Goal: Ask a question

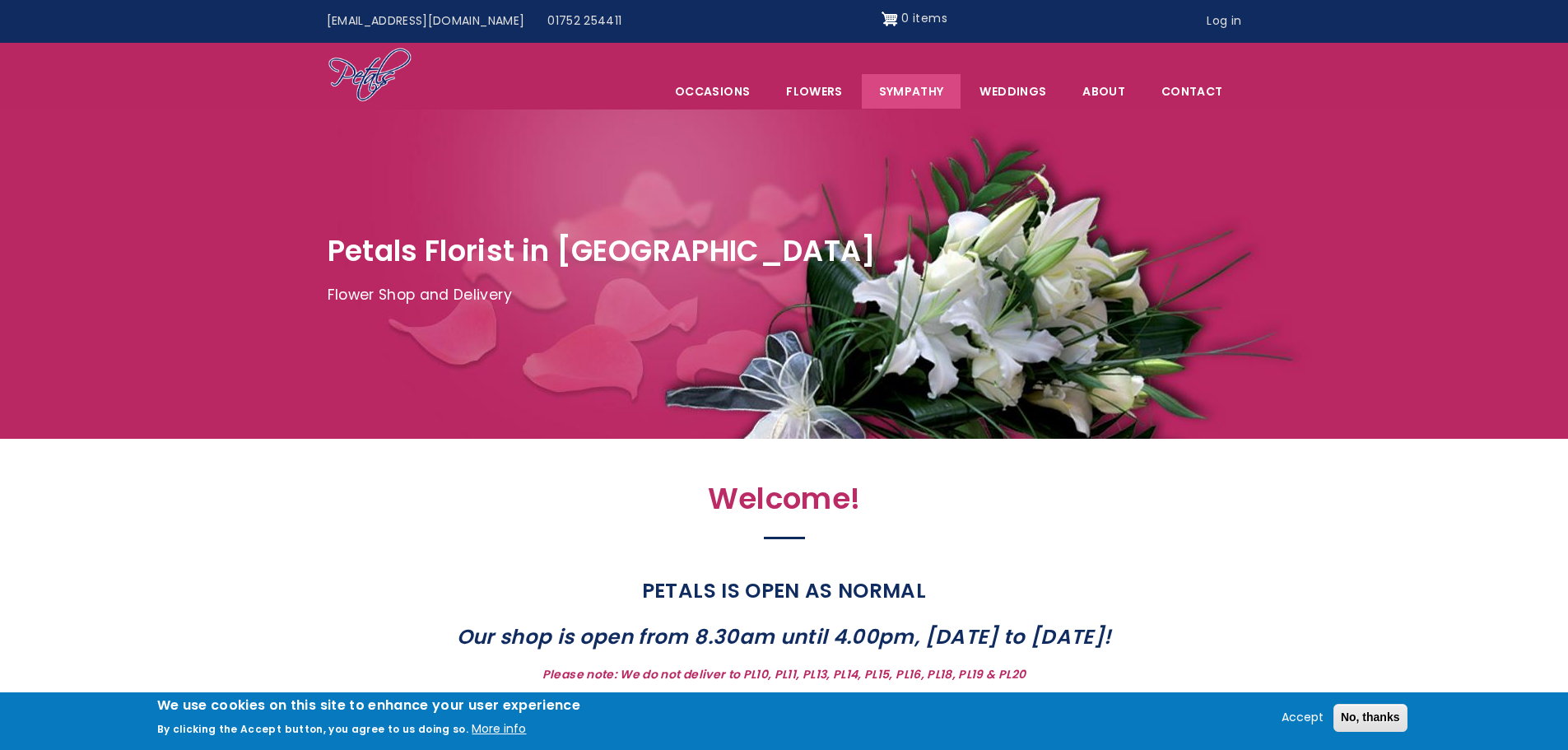
click at [904, 100] on link "Sympathy" at bounding box center [911, 92] width 99 height 34
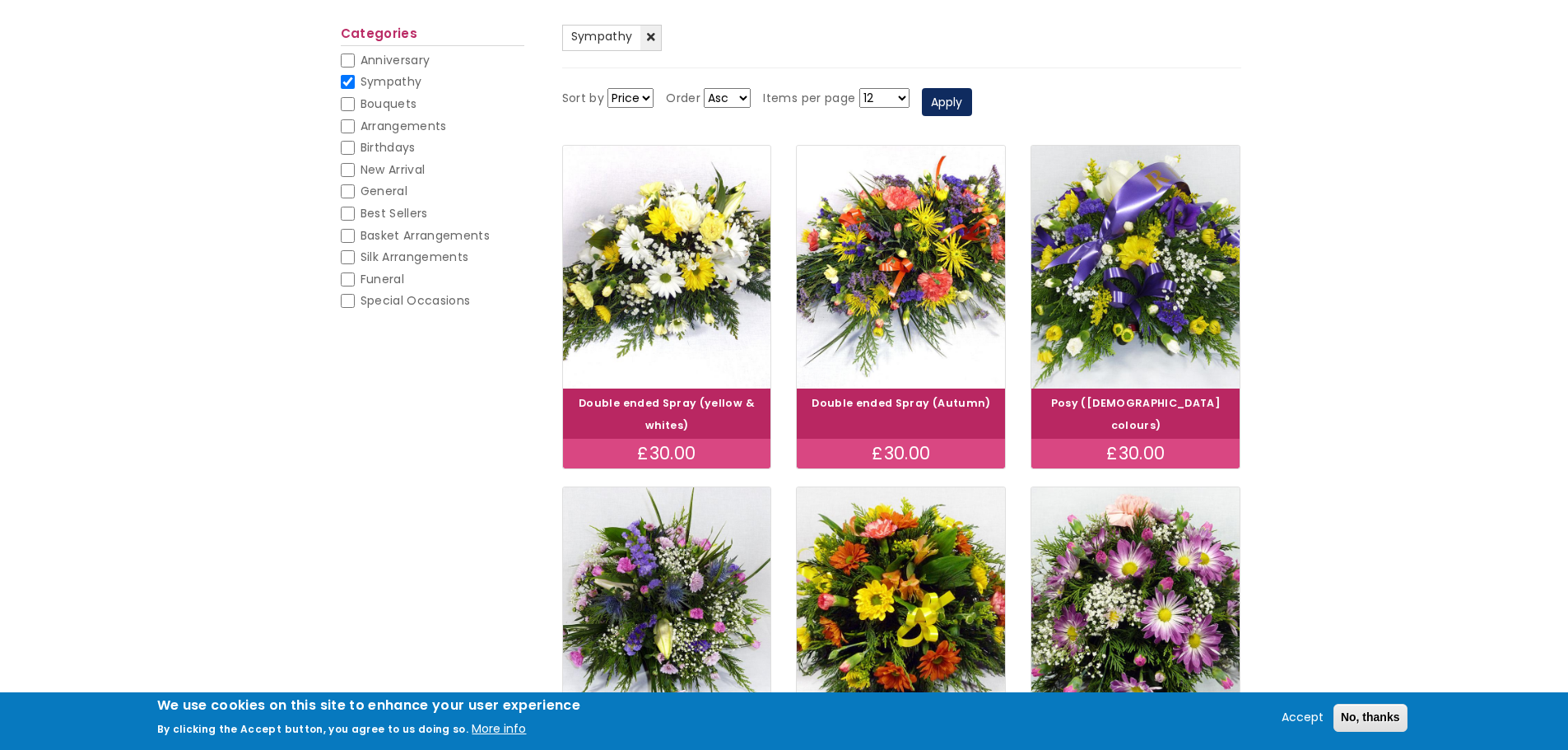
scroll to position [82, 0]
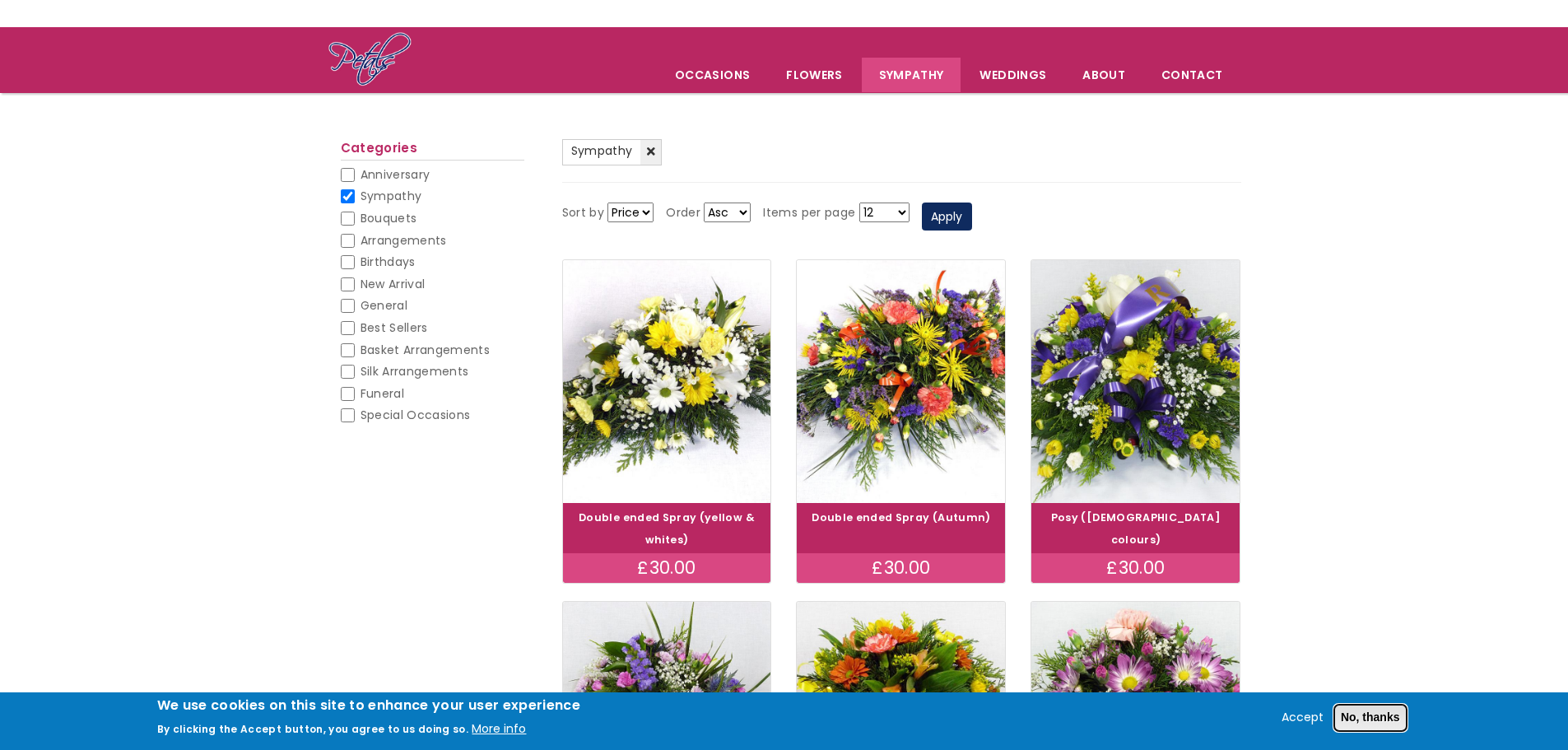
click at [1333, 716] on button "No, thanks" at bounding box center [1370, 718] width 74 height 28
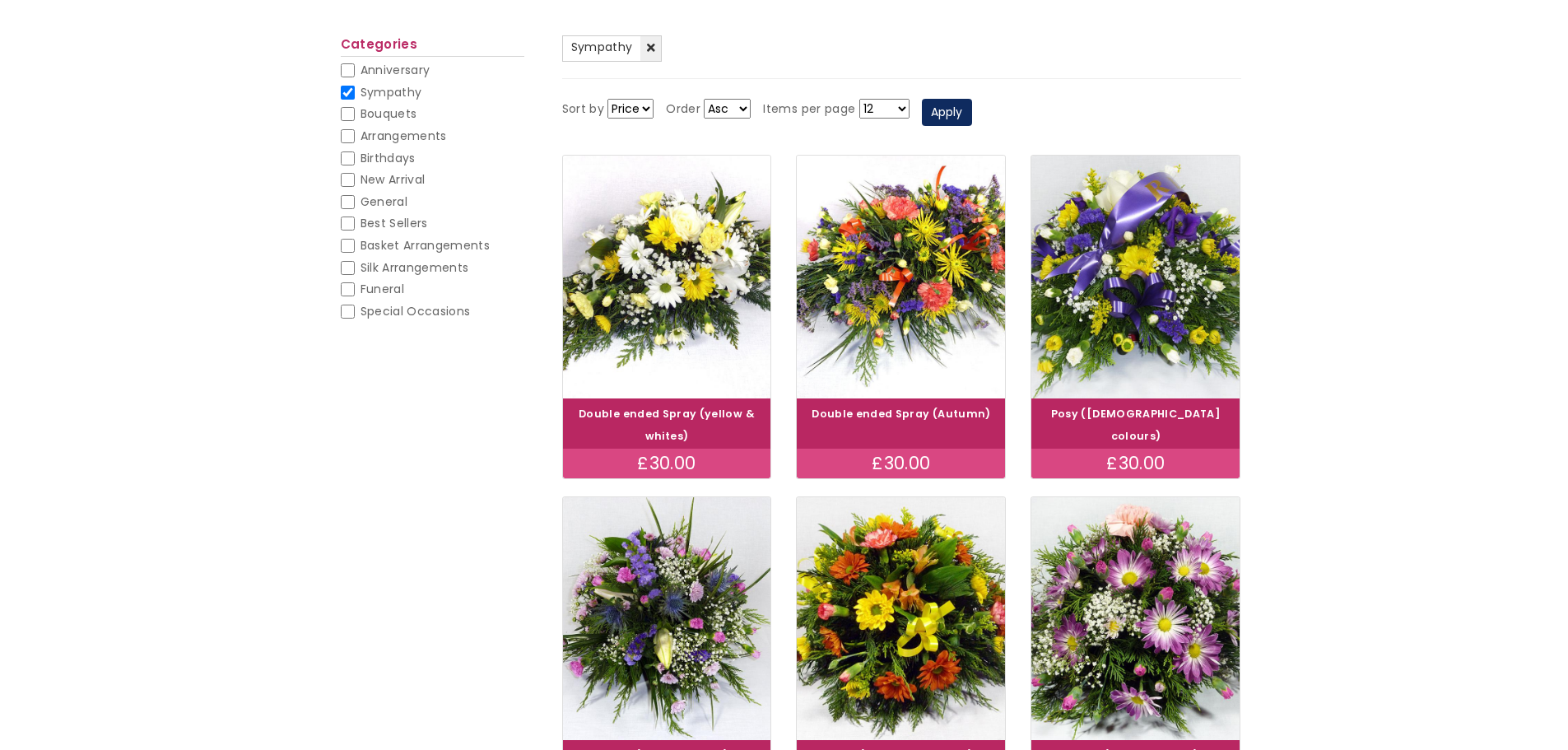
scroll to position [0, 0]
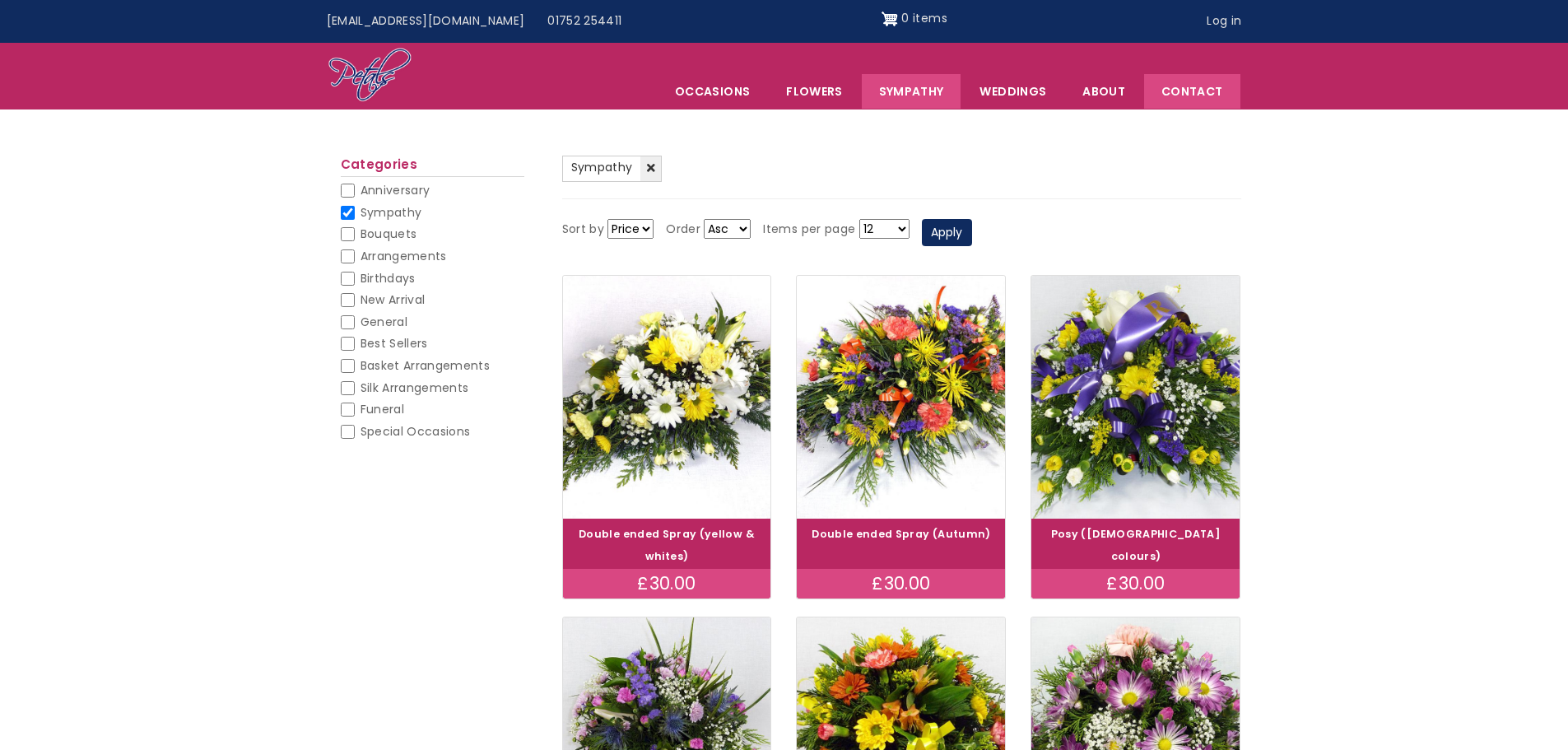
click at [1180, 103] on link "Contact" at bounding box center [1192, 92] width 96 height 34
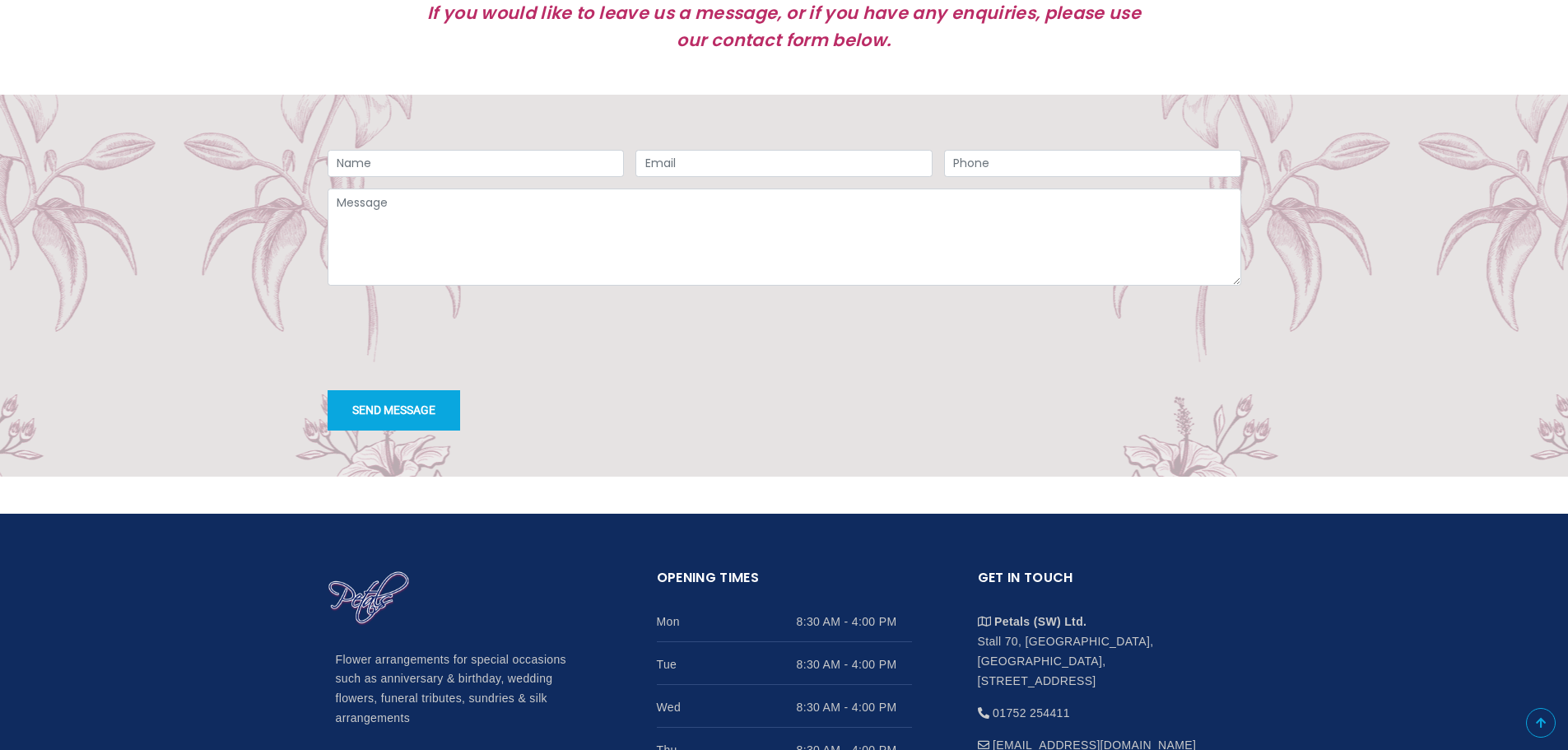
scroll to position [1317, 0]
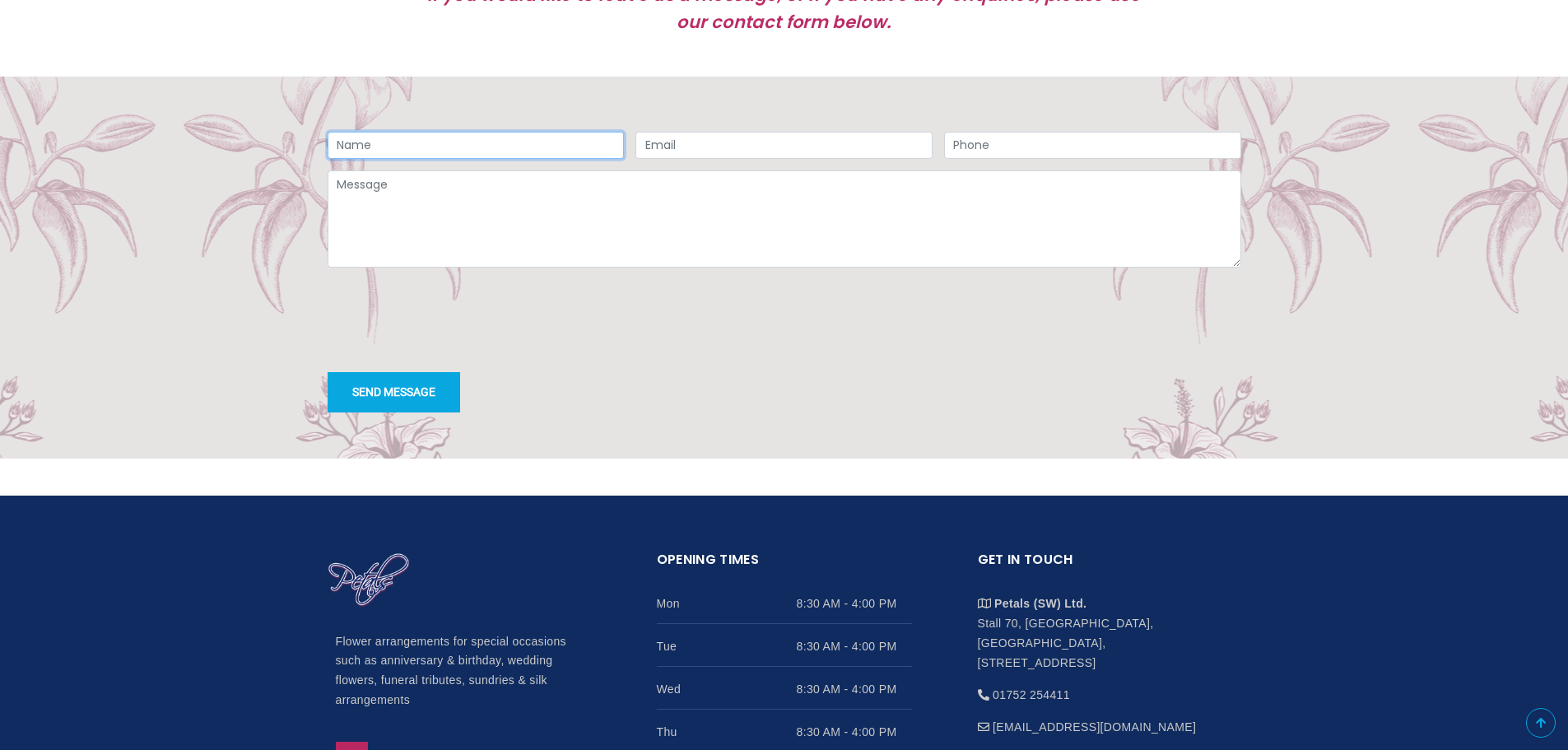
click at [420, 160] on input "Name" at bounding box center [475, 145] width 297 height 28
type input "H"
type input "[PERSON_NAME]"
drag, startPoint x: 659, startPoint y: 186, endPoint x: 662, endPoint y: 176, distance: 10.4
click at [659, 160] on input "Email" at bounding box center [783, 145] width 297 height 28
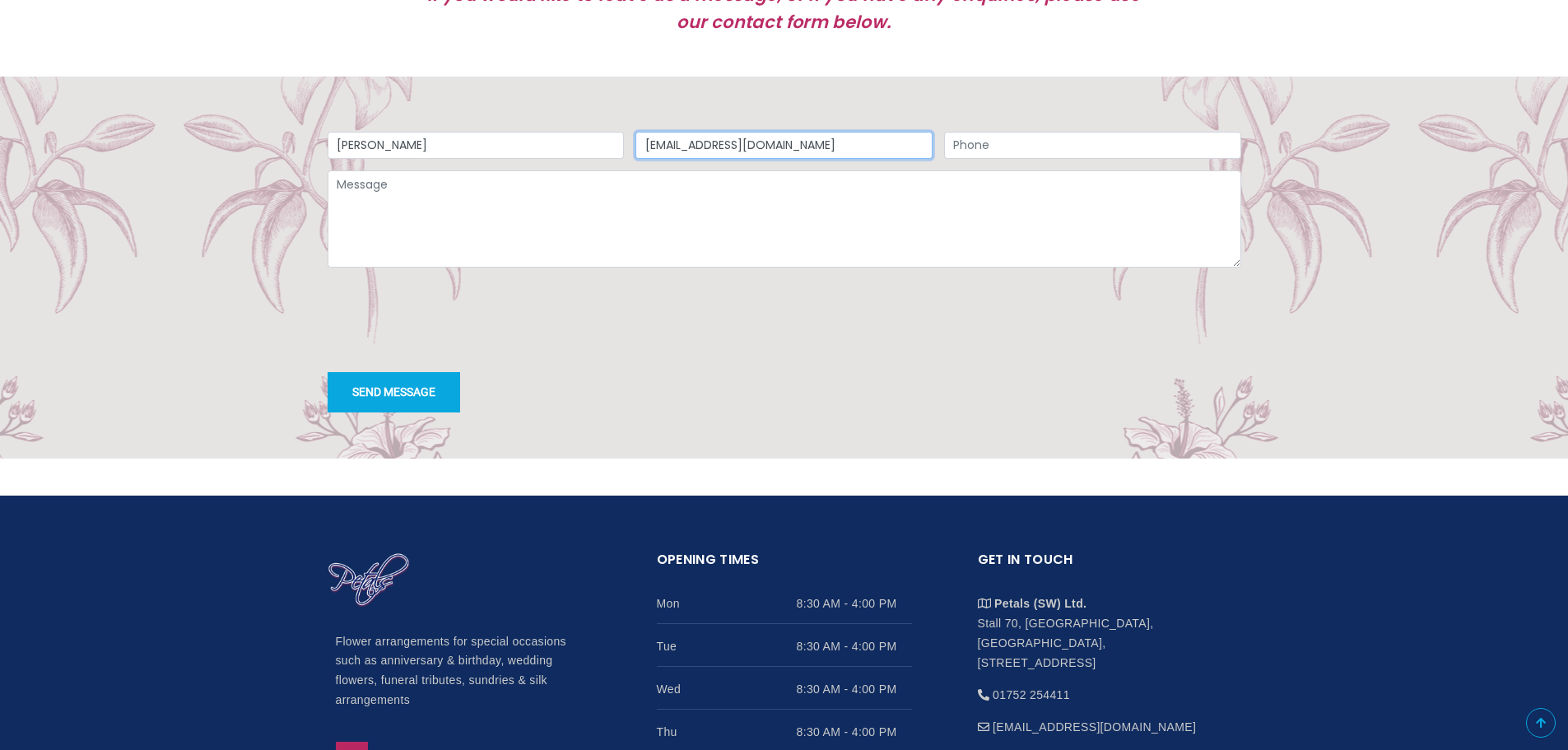
type input "[EMAIL_ADDRESS][DOMAIN_NAME]"
click at [964, 160] on input "Phone" at bounding box center [1092, 145] width 297 height 28
type input "07547548000"
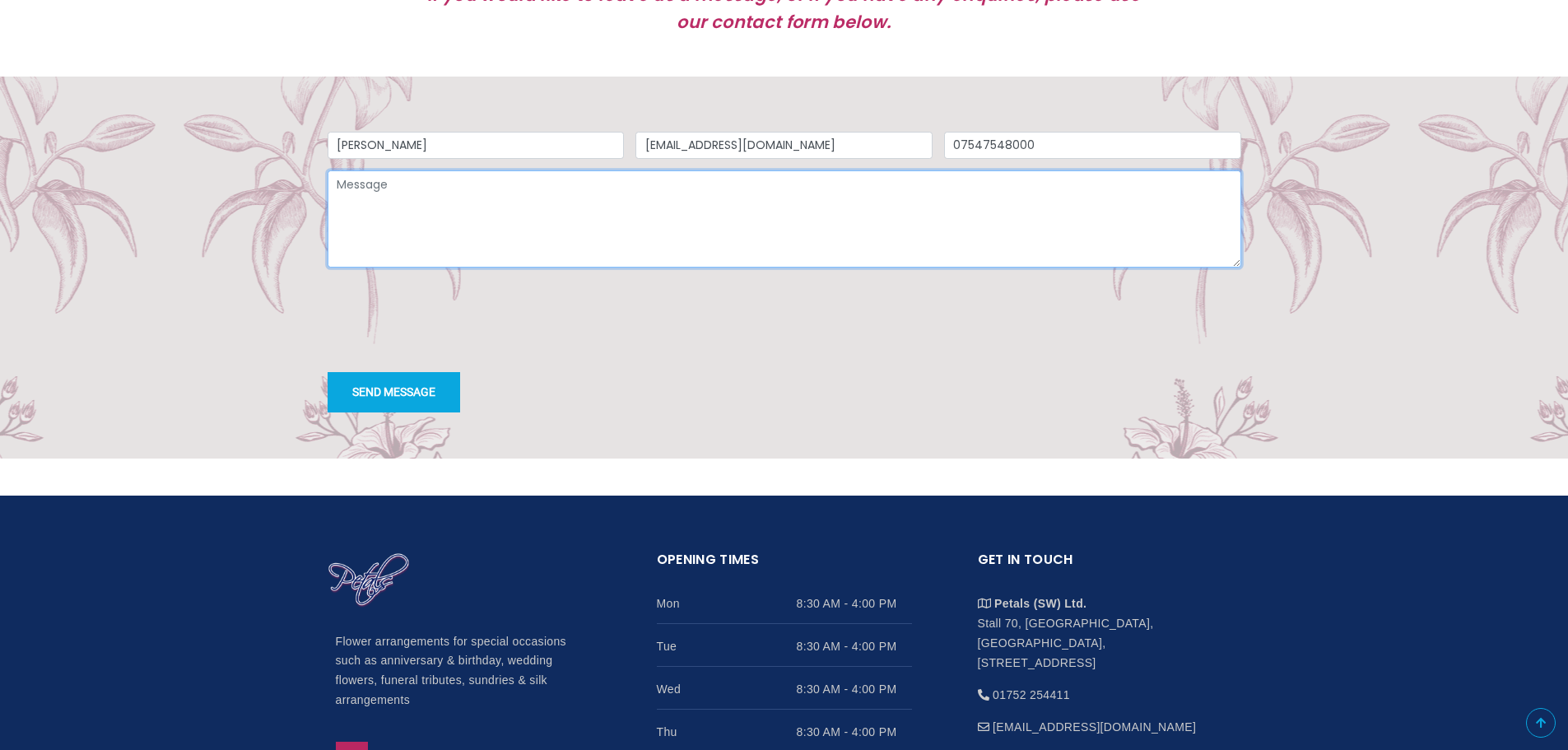
click at [386, 229] on textarea "Message" at bounding box center [784, 219] width 913 height 97
click at [517, 253] on textarea "Hi, I am looking for a quote for flowers for a funeral" at bounding box center [784, 219] width 913 height 97
click at [559, 251] on textarea "Hi, I am looking for a quote for flowers for a funeral" at bounding box center [784, 219] width 913 height 97
click at [564, 252] on textarea "Hi, I am looking for a quote for flowers for a funeral" at bounding box center [784, 219] width 913 height 97
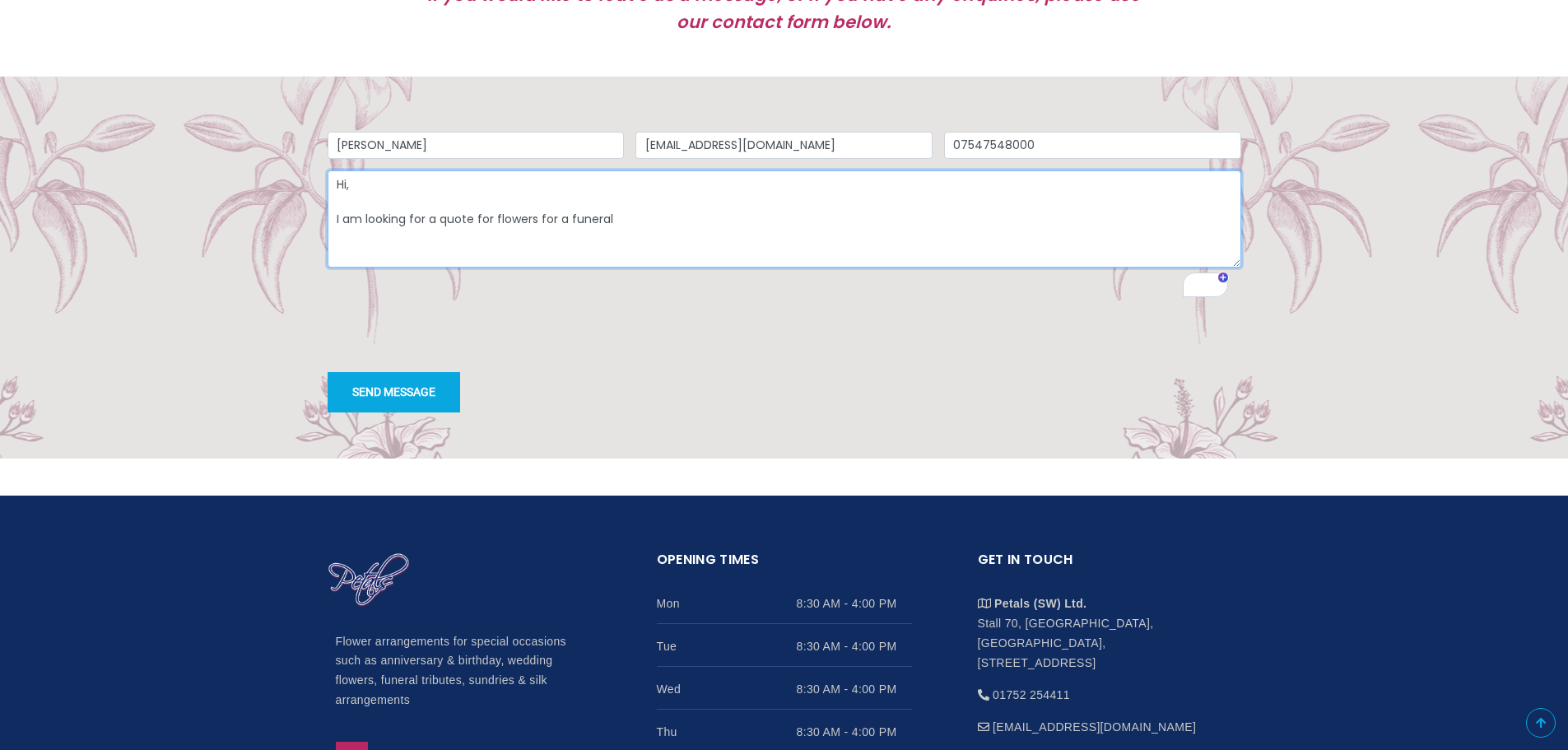
click at [657, 258] on textarea "Hi, I am looking for a quote for flowers for a funeral" at bounding box center [784, 219] width 913 height 97
click at [1089, 256] on textarea "Hi, I am looking for a quote for flowers for a funeral. I would like a 30cm squ…" at bounding box center [784, 219] width 913 height 97
click at [1142, 257] on textarea "Hi, I am looking for a quote for flowers for a funeral. I would like a 30cm squ…" at bounding box center [784, 219] width 913 height 97
click at [734, 256] on textarea "Hi, I am looking for a quote for flowers for a funeral. I would like a 30cm squ…" at bounding box center [784, 219] width 913 height 97
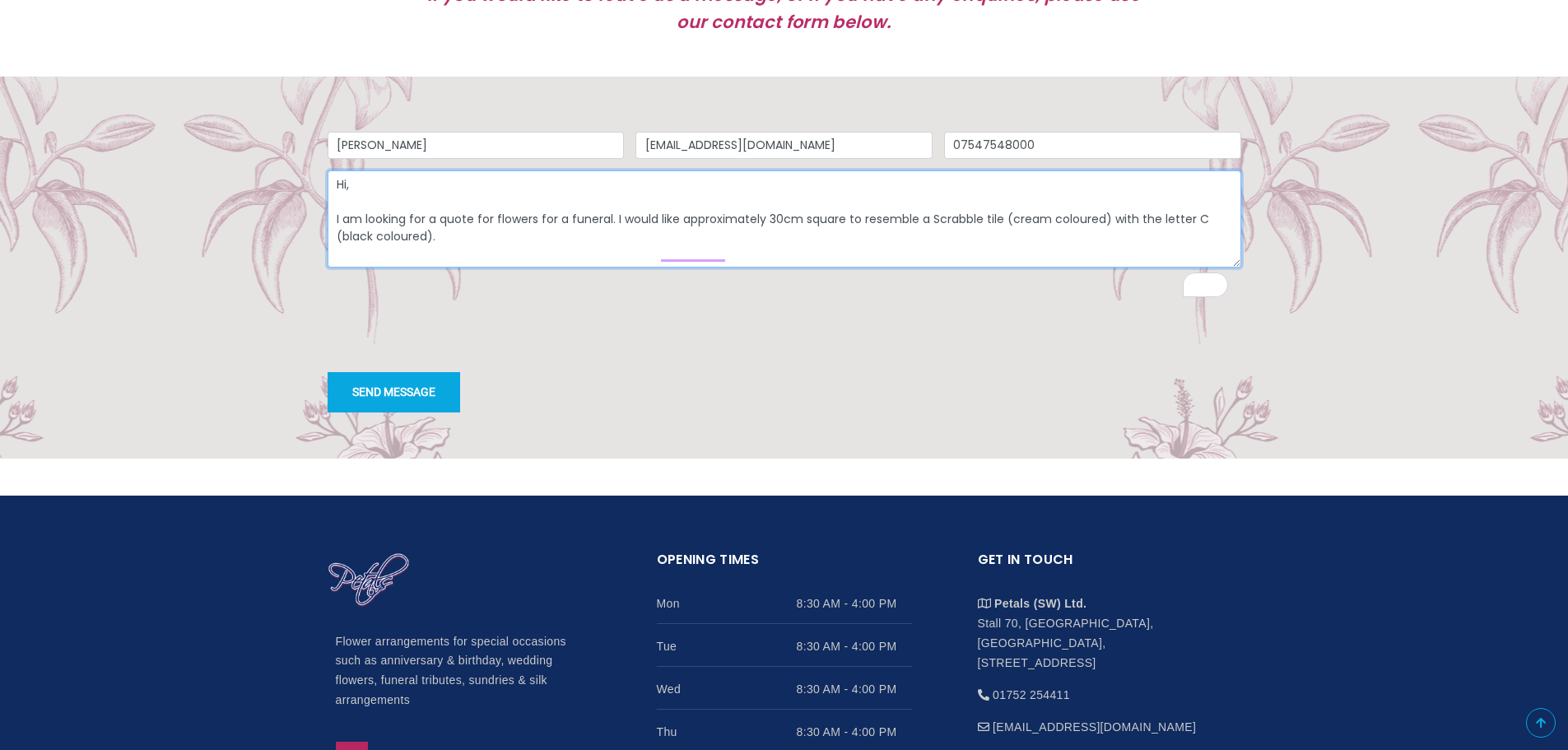
click at [846, 253] on textarea "Hi, I am looking for a quote for flowers for a funeral. I would like approximat…" at bounding box center [784, 219] width 913 height 97
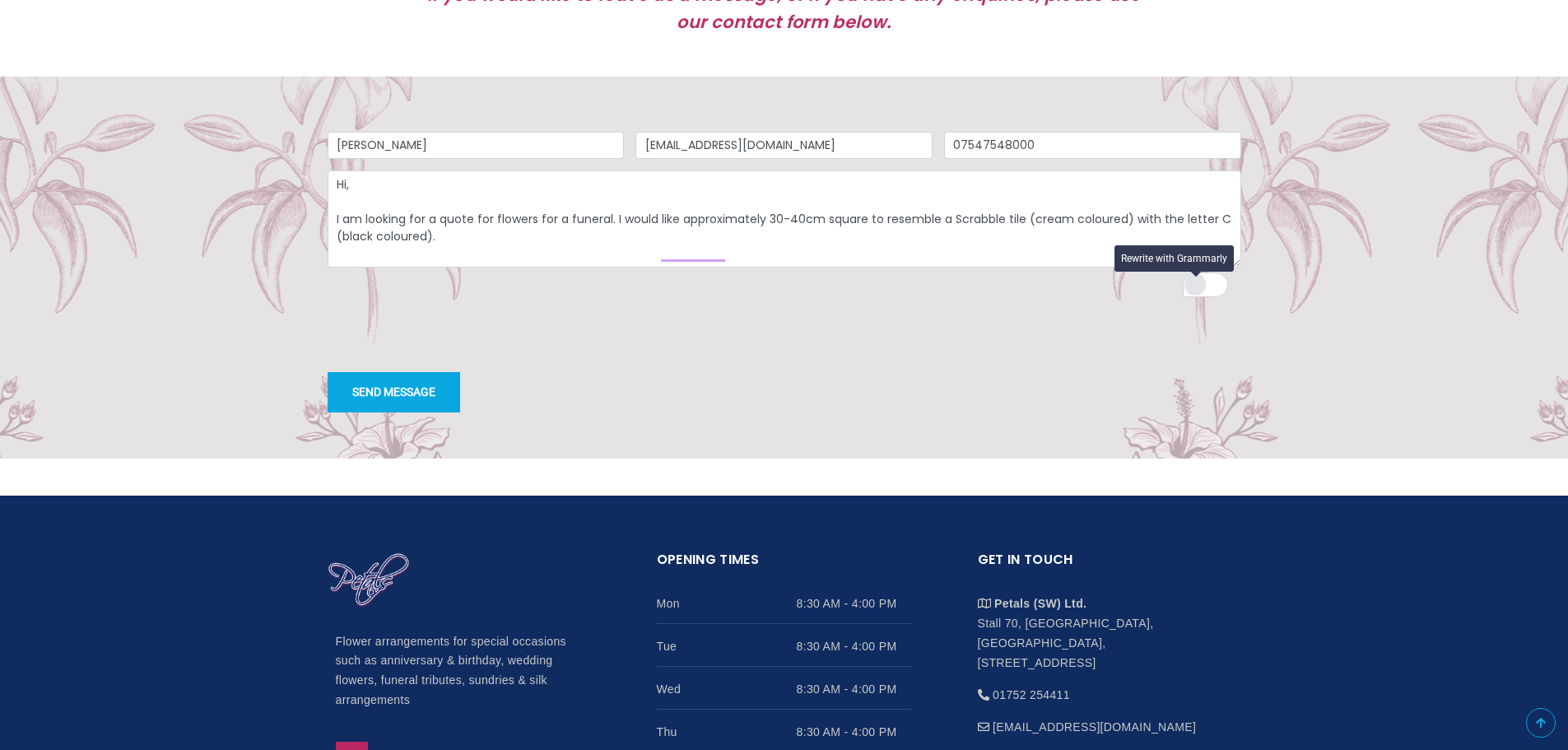
click at [1198, 292] on div "Rewrite with Grammarly" at bounding box center [1194, 285] width 18 height 19
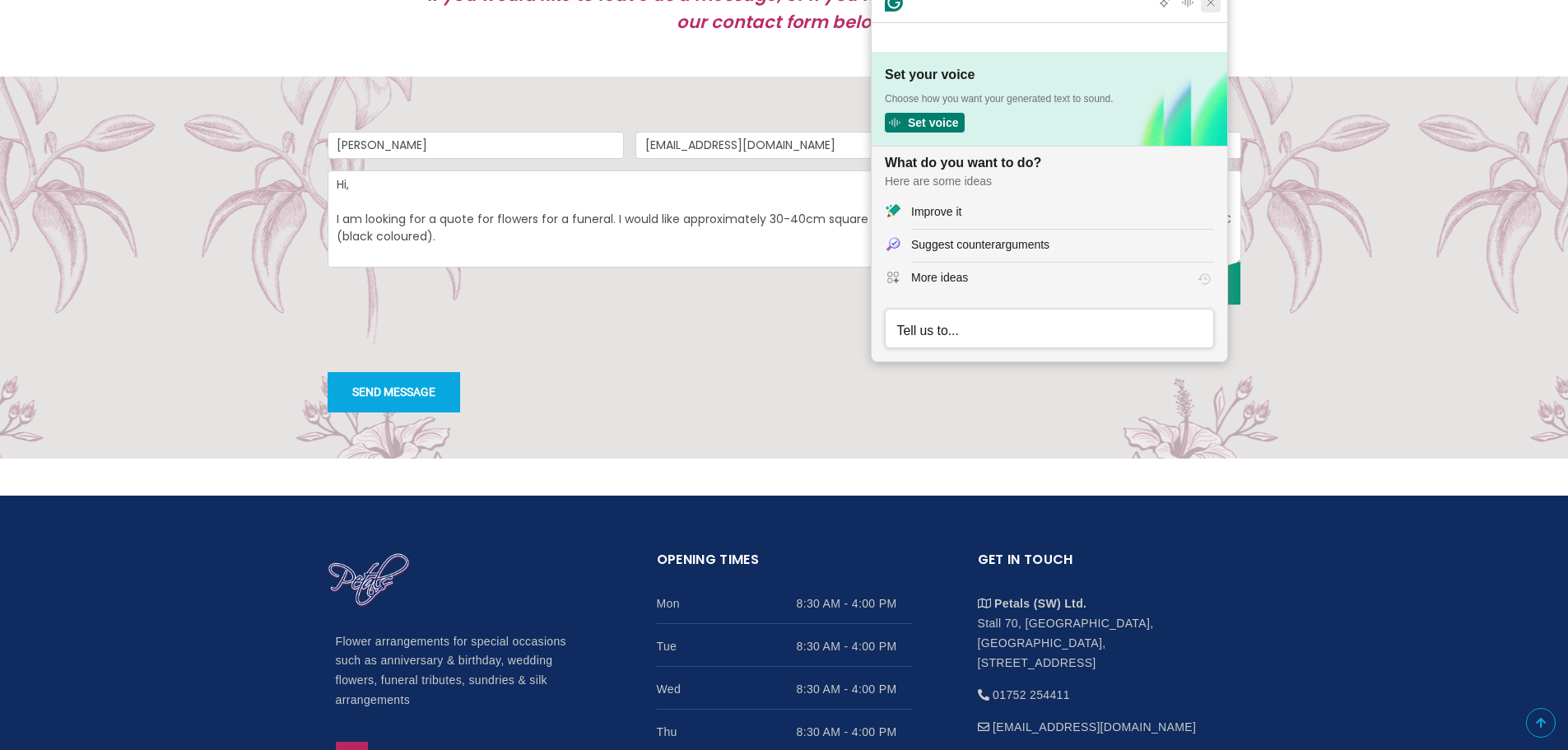
click at [1220, 12] on icon "Close Grammarly Assistant" at bounding box center [1210, 2] width 20 height 20
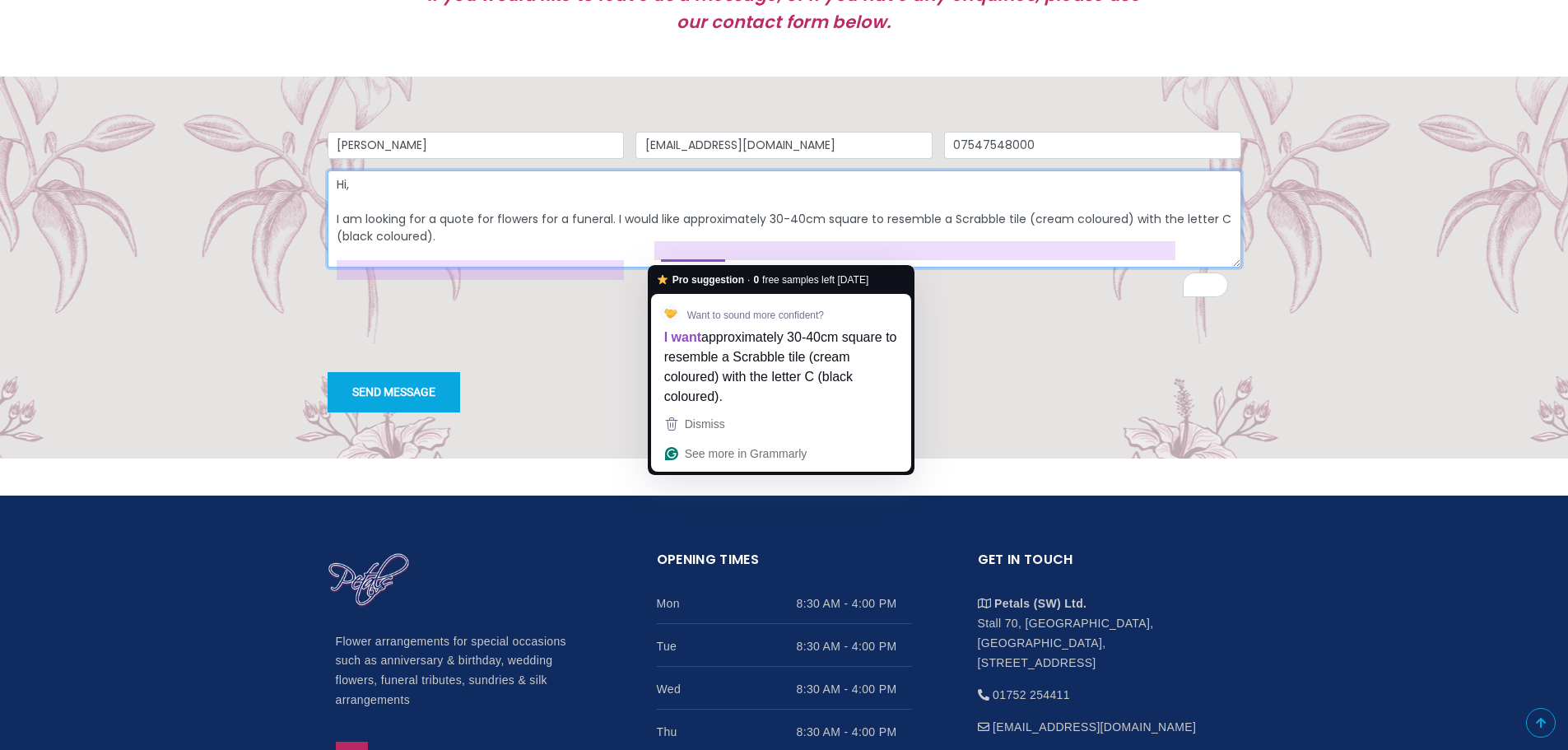
click at [614, 268] on textarea "Hi, I am looking for a quote for flowers for a funeral. I would like approximat…" at bounding box center [784, 219] width 913 height 97
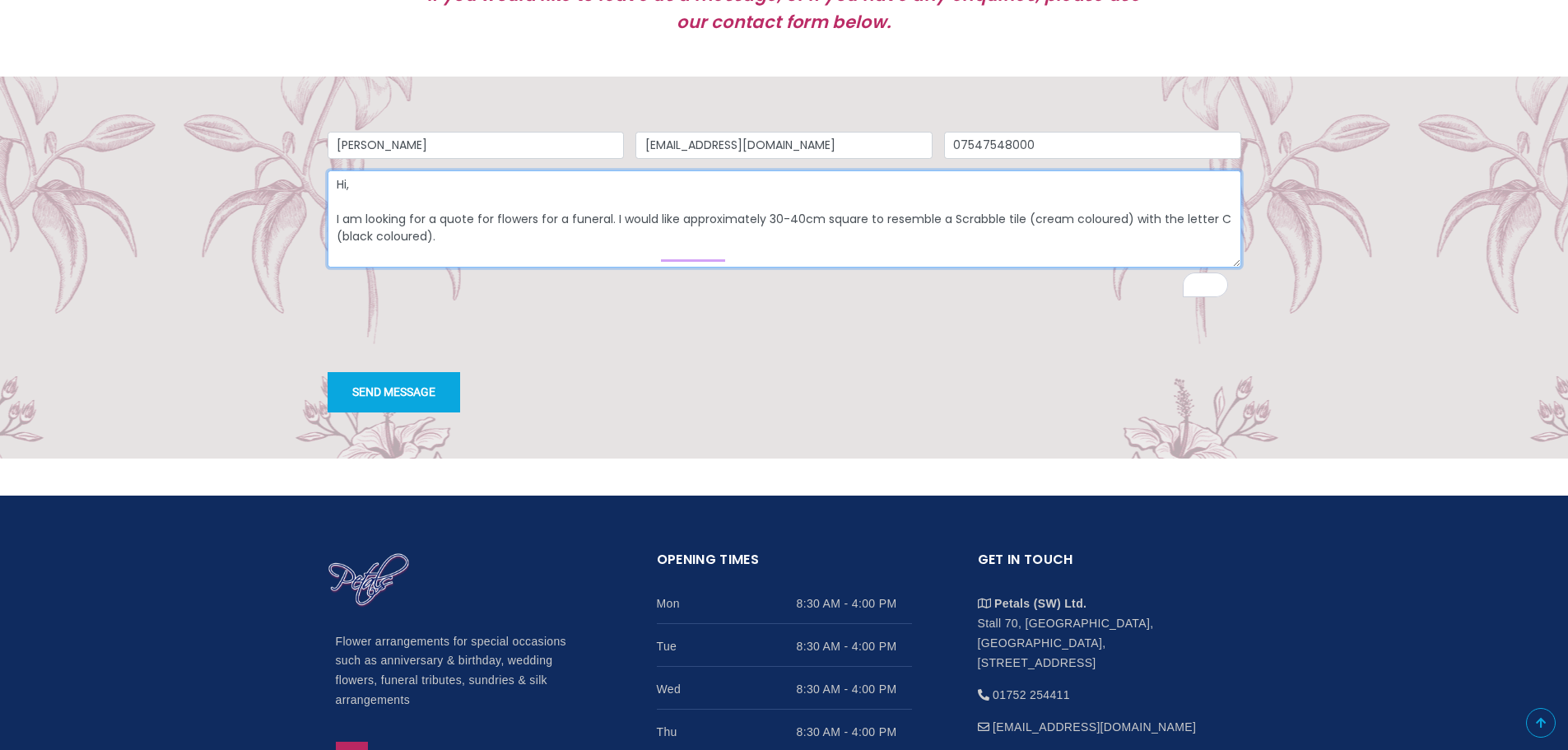
click at [653, 268] on textarea "Hi, I am looking for a quote for flowers for a funeral. I would like approximat…" at bounding box center [784, 219] width 913 height 97
drag, startPoint x: 421, startPoint y: 300, endPoint x: 333, endPoint y: 196, distance: 136.2
click at [333, 196] on form "Name [PERSON_NAME] Email [EMAIL_ADDRESS][DOMAIN_NAME] Phone [PHONE_NUMBER] Mess…" at bounding box center [784, 272] width 913 height 281
paste textarea "I am looking to arrange a floral tribute for a funeral and would appreciate a q…"
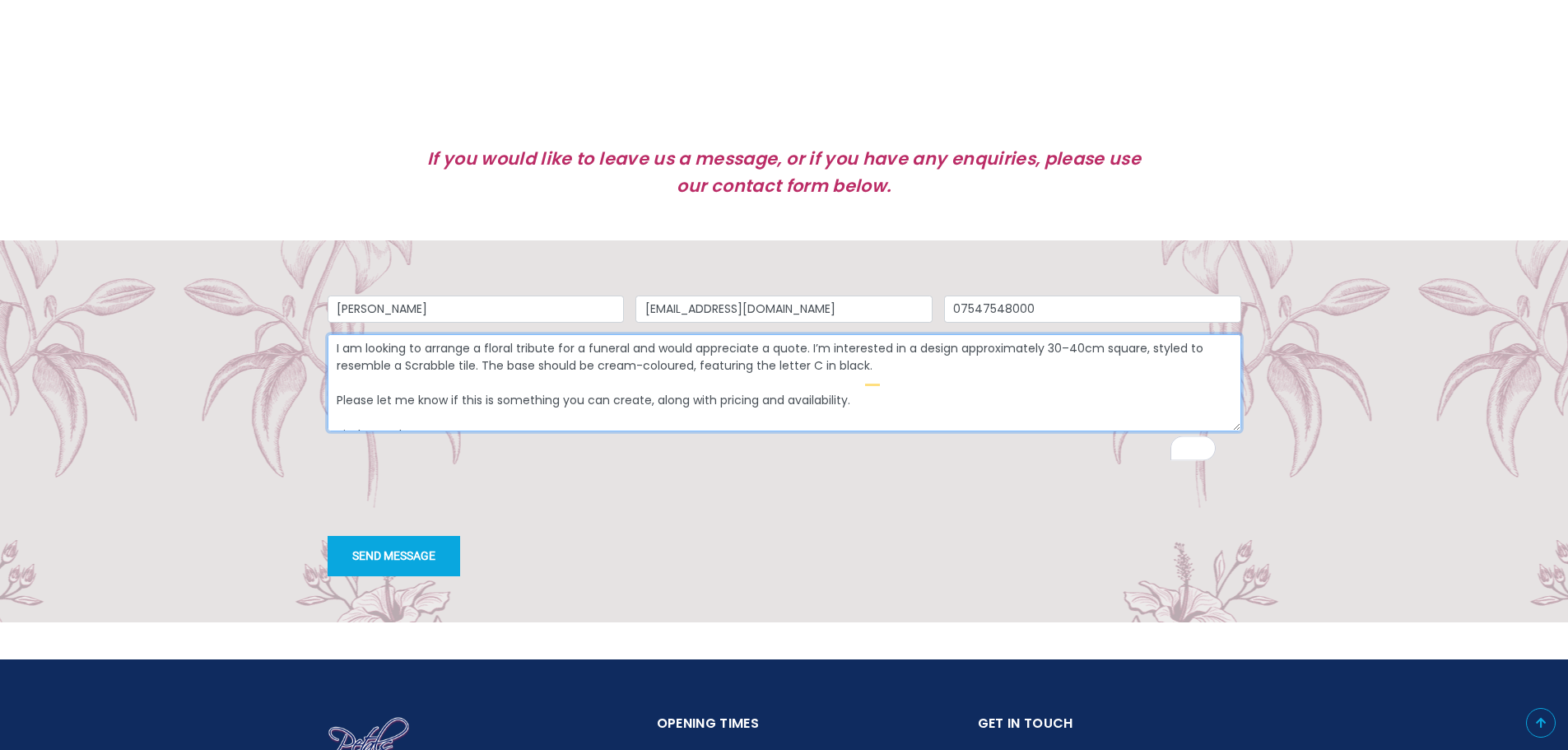
scroll to position [1153, 0]
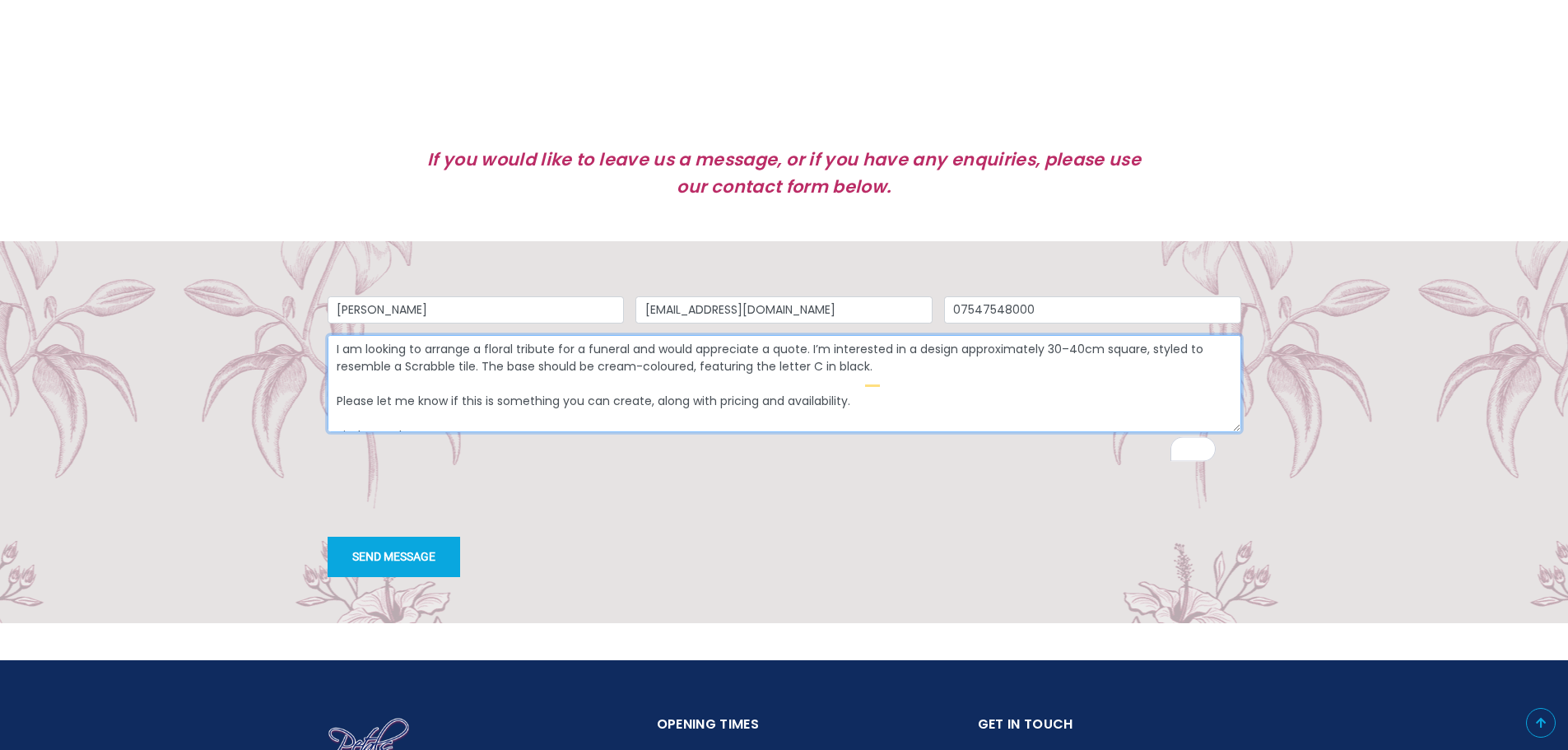
click at [341, 381] on textarea "I am looking to arrange a floral tribute for a funeral and would appreciate a q…" at bounding box center [784, 384] width 913 height 97
click at [334, 379] on textarea "I am looking to arrange a floral tribute for a funeral and would appreciate a q…" at bounding box center [784, 384] width 913 height 97
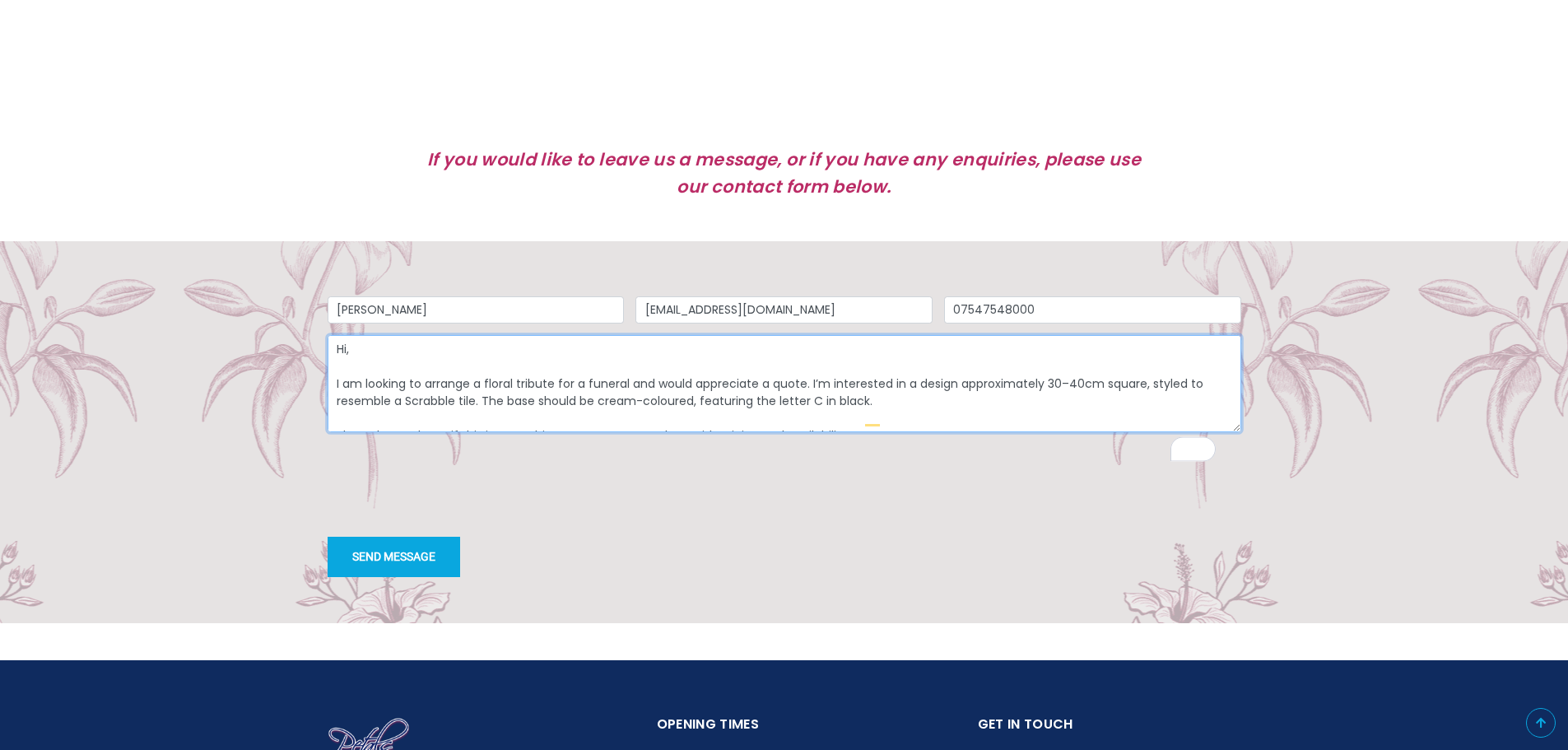
click at [881, 417] on textarea "Hi, I am looking to arrange a floral tribute for a funeral and would appreciate…" at bounding box center [784, 384] width 913 height 97
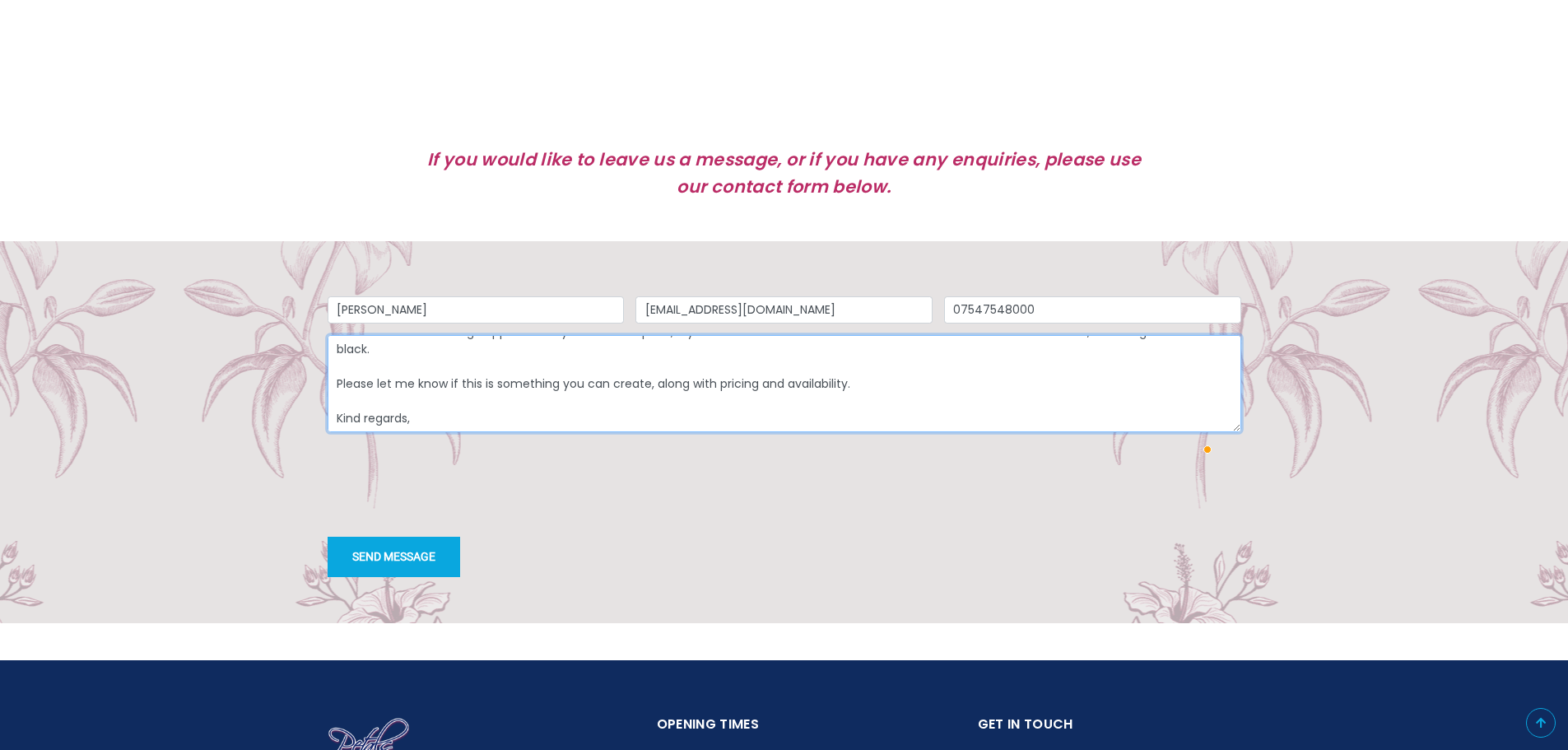
scroll to position [99, 0]
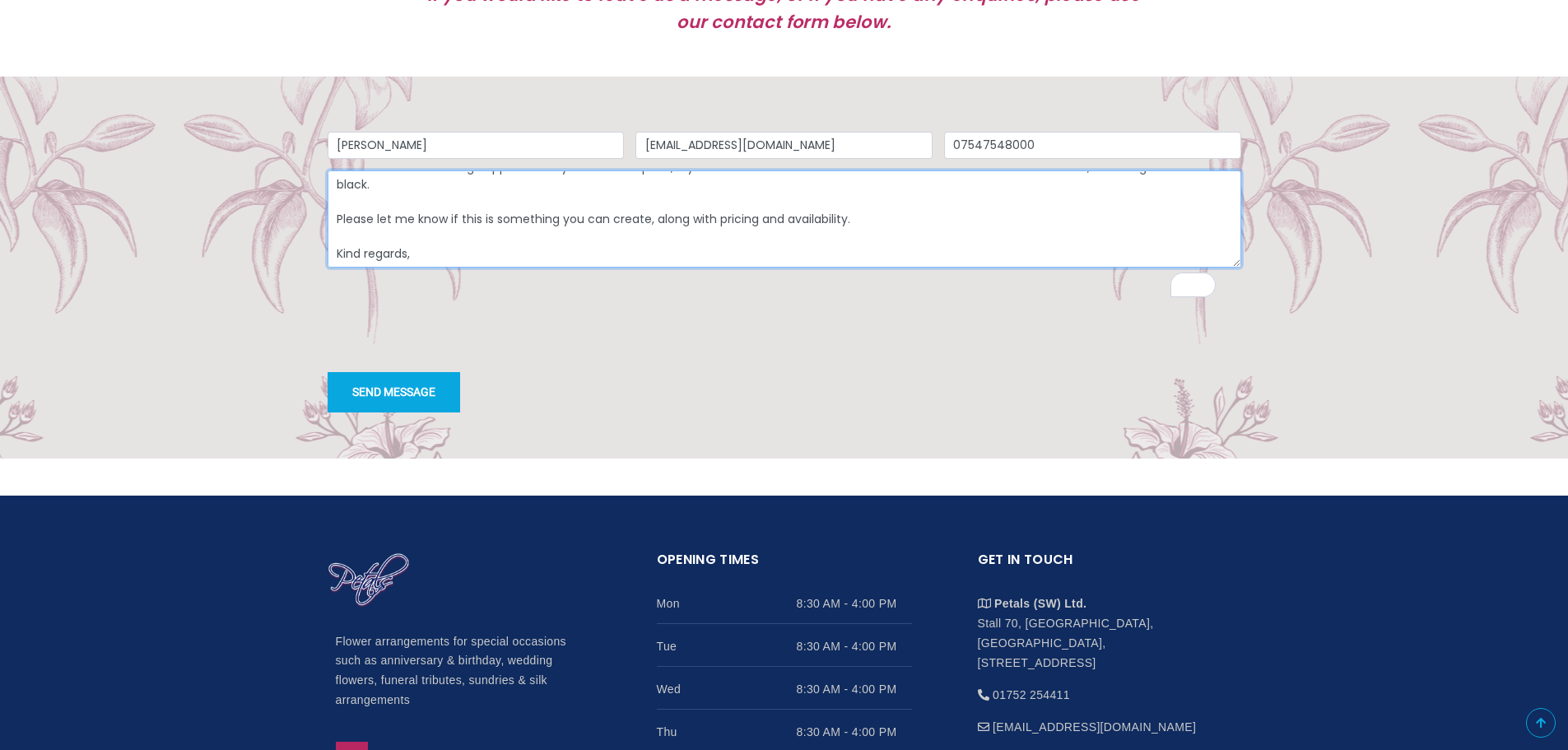
type textarea "Hi, I am looking to arrange a floral tribute for a funeral and would appreciate…"
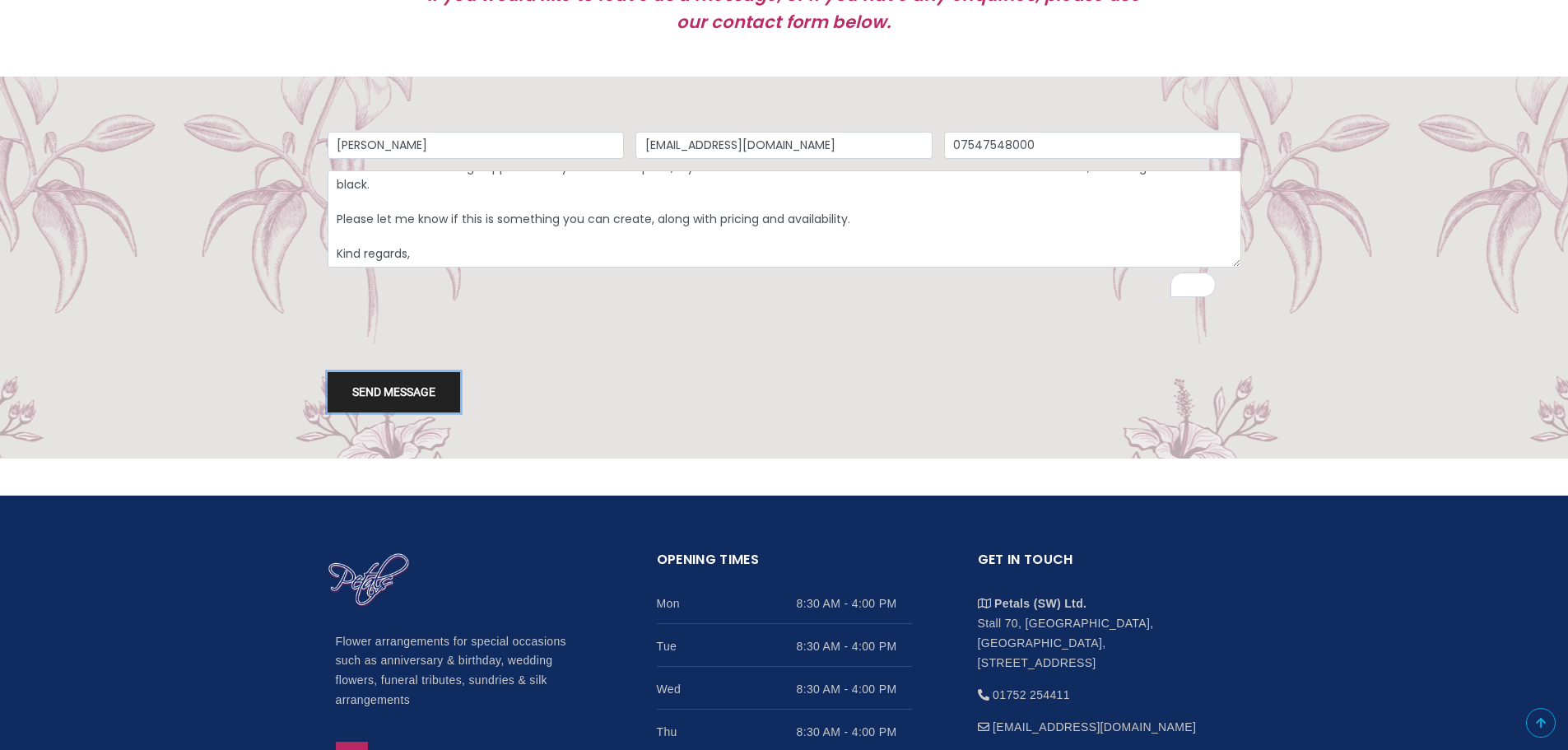
click at [363, 412] on button "Send message" at bounding box center [393, 392] width 133 height 40
